Goal: Find specific page/section: Find specific page/section

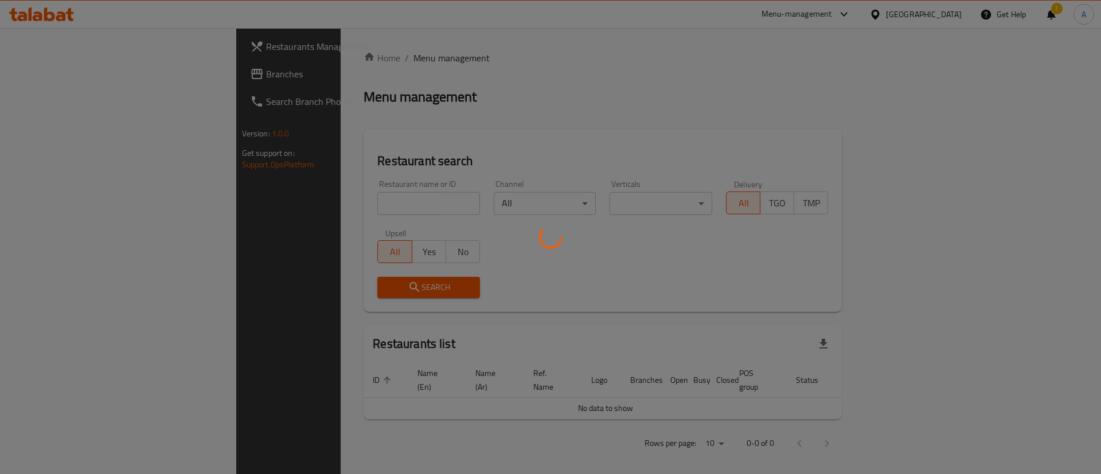
click at [278, 203] on div at bounding box center [550, 237] width 1101 height 474
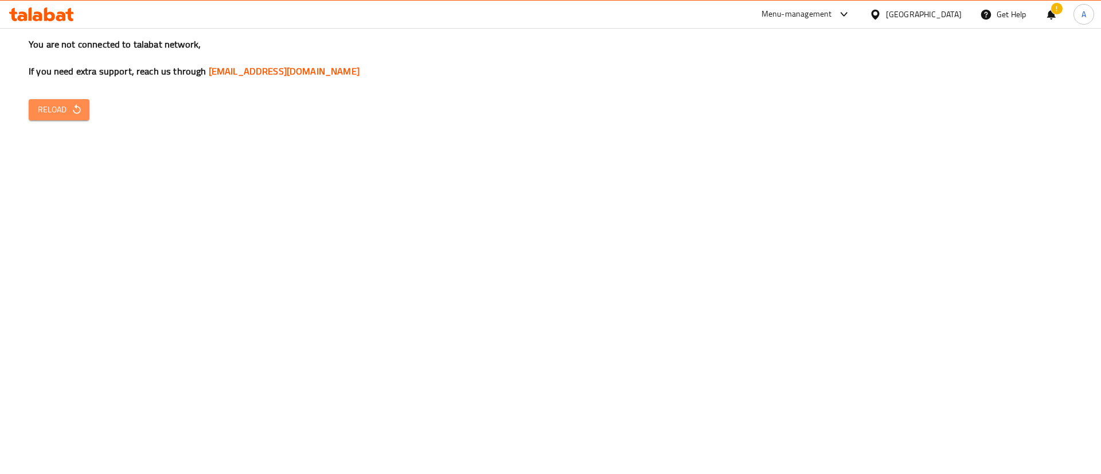
click at [74, 110] on icon "button" at bounding box center [76, 109] width 11 height 11
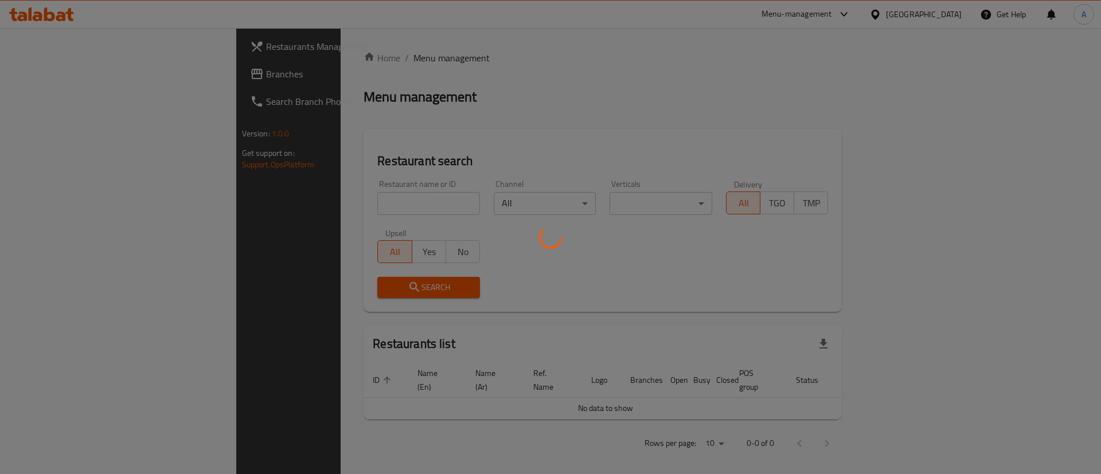
click at [302, 200] on div at bounding box center [550, 237] width 1101 height 474
